Goal: Transaction & Acquisition: Purchase product/service

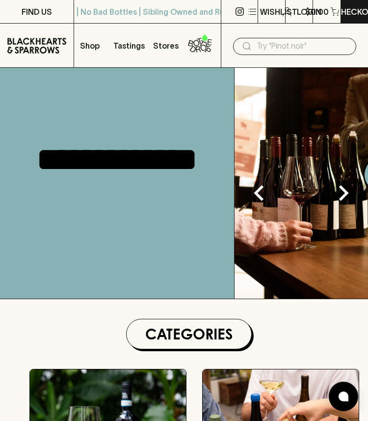
click at [299, 43] on input "text" at bounding box center [303, 46] width 92 height 16
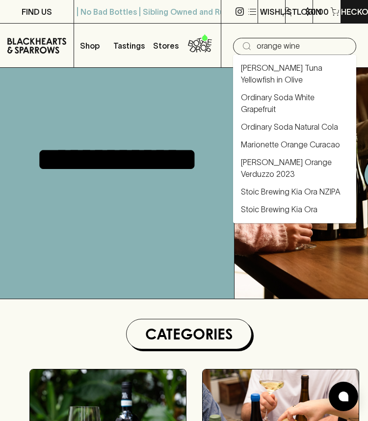
type input "orange wine"
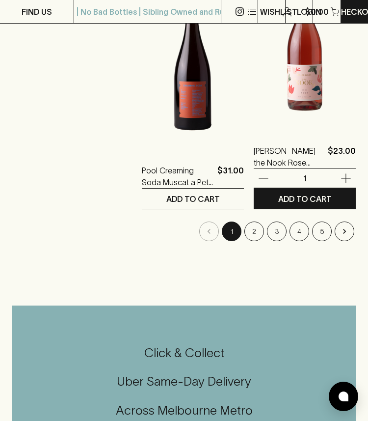
scroll to position [1264, 0]
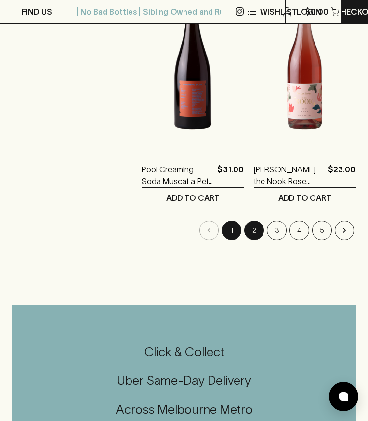
click at [258, 226] on button "2" at bounding box center [255, 231] width 20 height 20
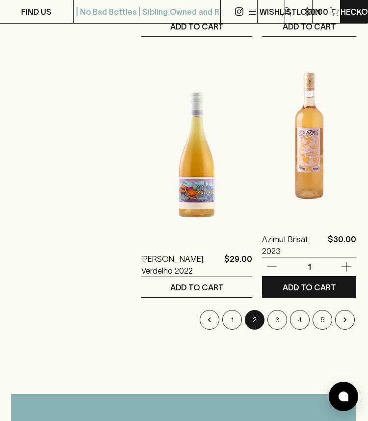
scroll to position [2479, 1]
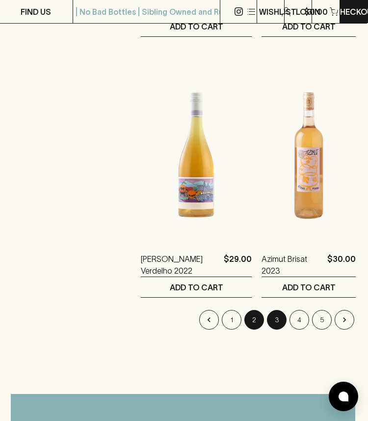
click at [276, 318] on button "3" at bounding box center [277, 320] width 20 height 20
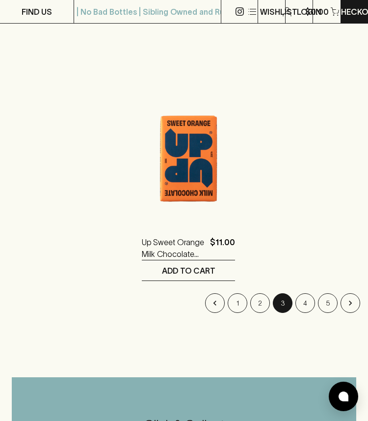
scroll to position [1200, 0]
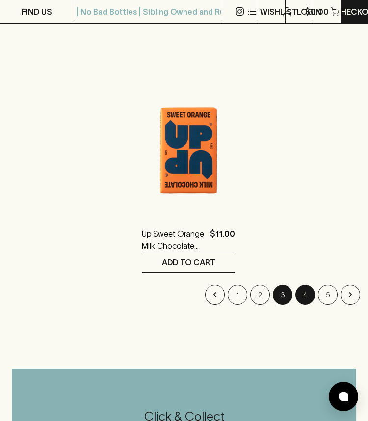
click at [297, 291] on button "4" at bounding box center [306, 295] width 20 height 20
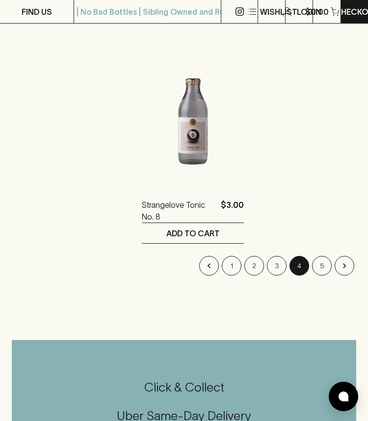
scroll to position [447, 0]
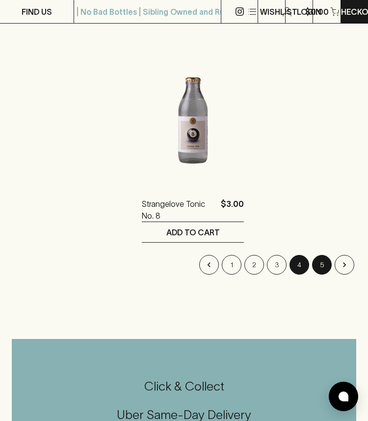
click at [318, 265] on button "5" at bounding box center [322, 265] width 20 height 20
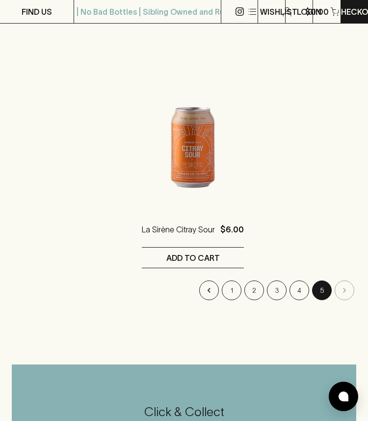
scroll to position [1205, 0]
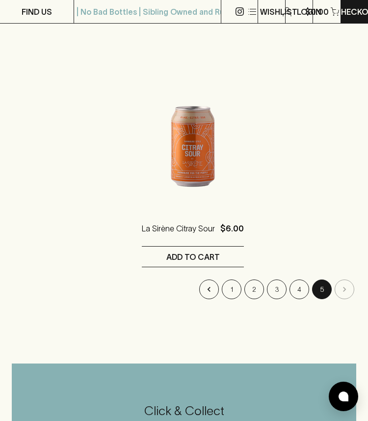
click at [341, 288] on li "pagination navigation" at bounding box center [344, 289] width 23 height 20
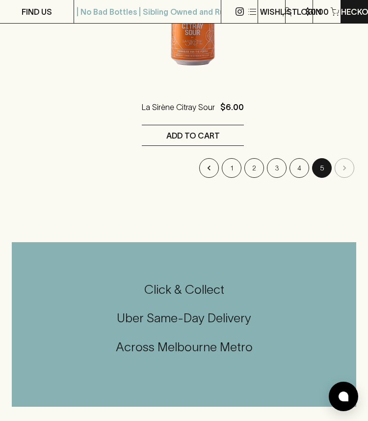
scroll to position [1263, 0]
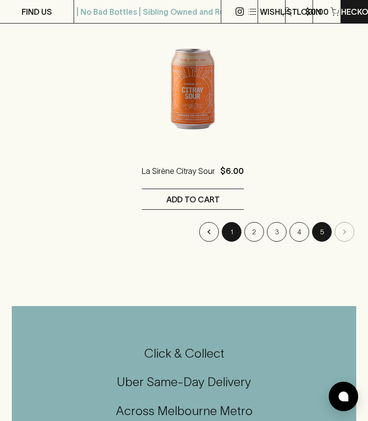
click at [235, 232] on button "1" at bounding box center [232, 232] width 20 height 20
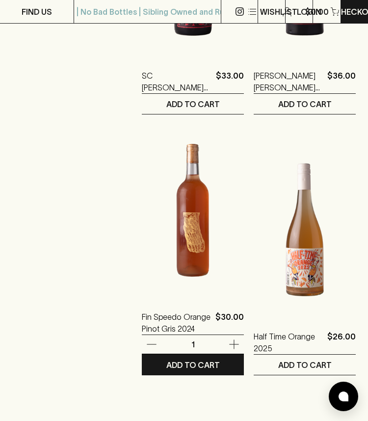
scroll to position [588, 0]
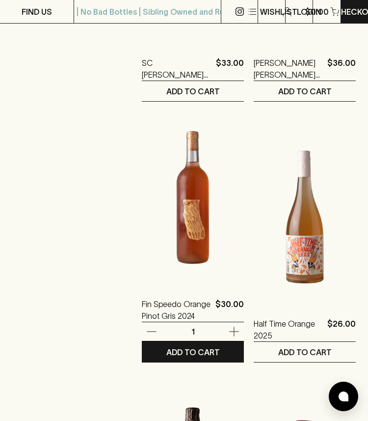
click at [201, 217] on img at bounding box center [193, 197] width 102 height 172
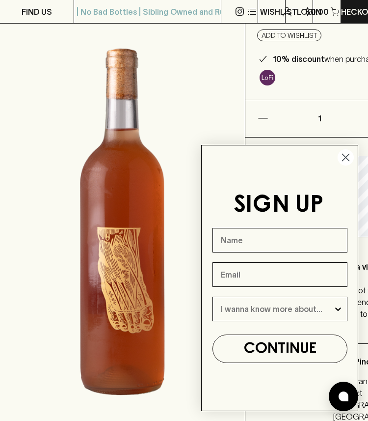
scroll to position [104, 0]
click at [348, 159] on circle "Close dialog" at bounding box center [346, 157] width 16 height 16
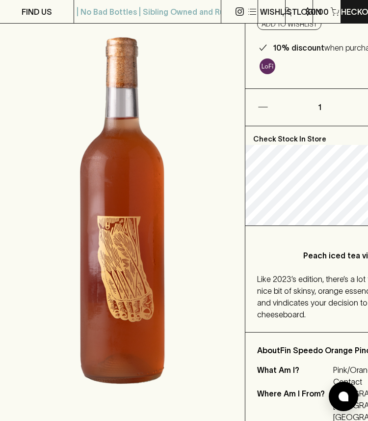
scroll to position [115, 0]
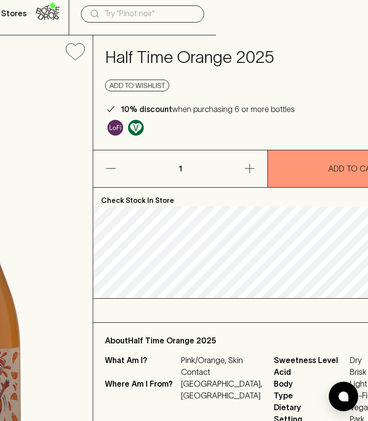
scroll to position [33, 152]
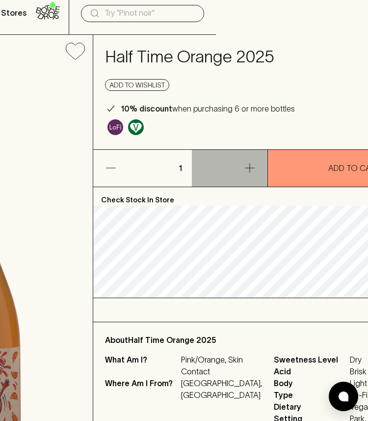
click at [220, 163] on button "button" at bounding box center [229, 168] width 75 height 37
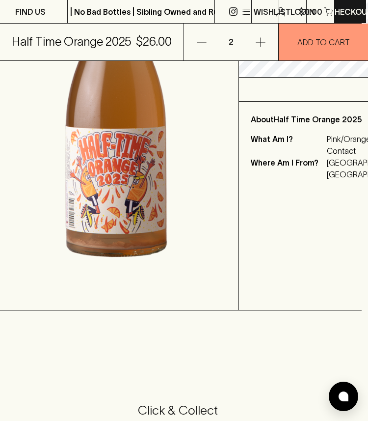
scroll to position [218, 6]
